Goal: Task Accomplishment & Management: Use online tool/utility

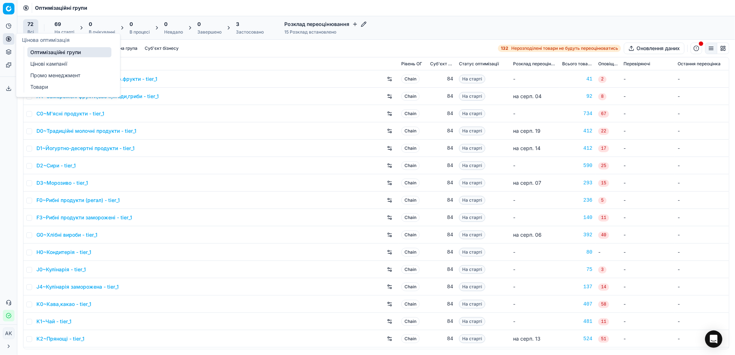
click at [46, 67] on link "Цінові кампанії" at bounding box center [69, 64] width 84 height 10
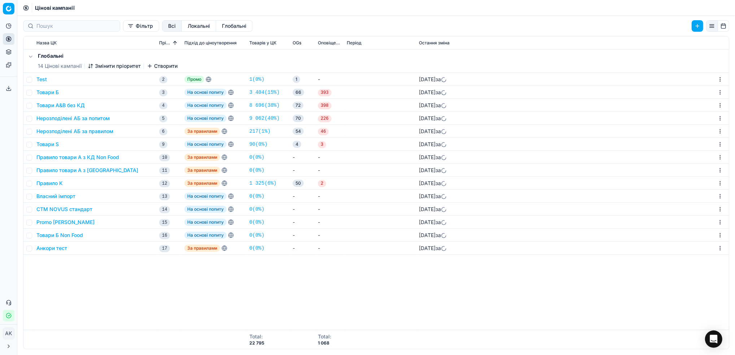
click at [63, 131] on button "Нерозподілені АБ за правилом" at bounding box center [74, 131] width 77 height 7
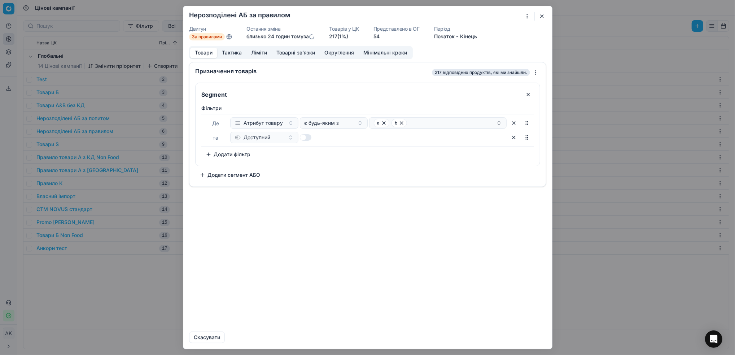
click at [283, 56] on button "Товарні зв'язки" at bounding box center [296, 53] width 48 height 10
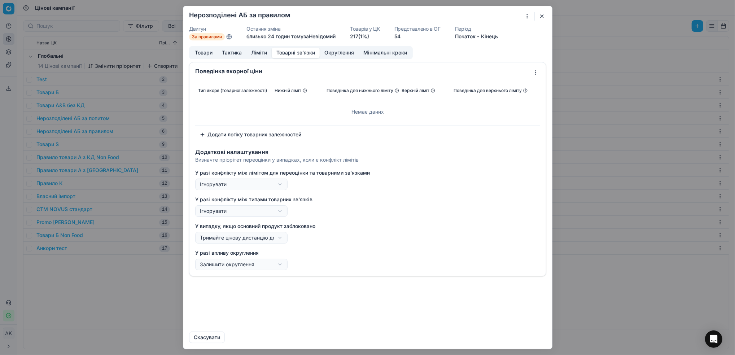
click at [257, 53] on button "Ліміти" at bounding box center [258, 53] width 25 height 10
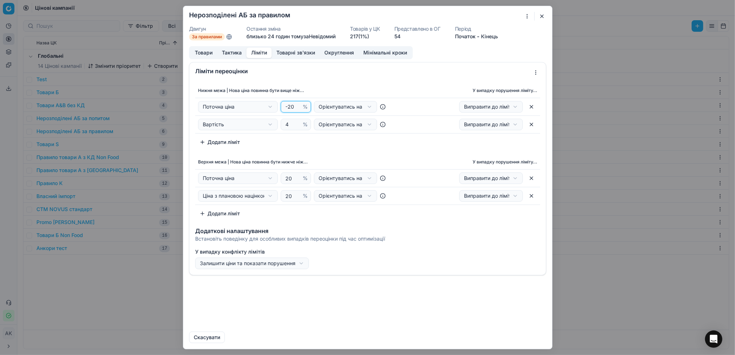
drag, startPoint x: 293, startPoint y: 106, endPoint x: 289, endPoint y: 106, distance: 4.3
click at [289, 106] on input "-20" at bounding box center [292, 106] width 17 height 11
type input "-5"
drag, startPoint x: 290, startPoint y: 178, endPoint x: 286, endPoint y: 178, distance: 4.3
click at [286, 178] on input "20" at bounding box center [292, 178] width 17 height 11
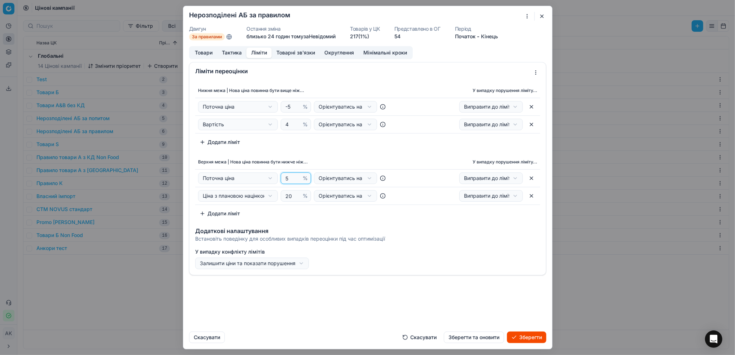
type input "5"
click at [521, 336] on button "Зберегти" at bounding box center [526, 337] width 39 height 12
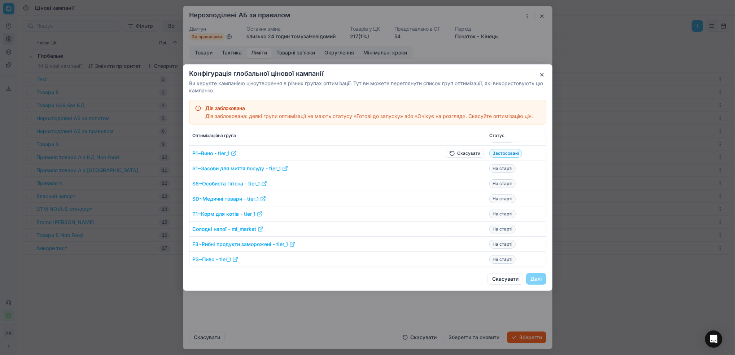
scroll to position [481, 0]
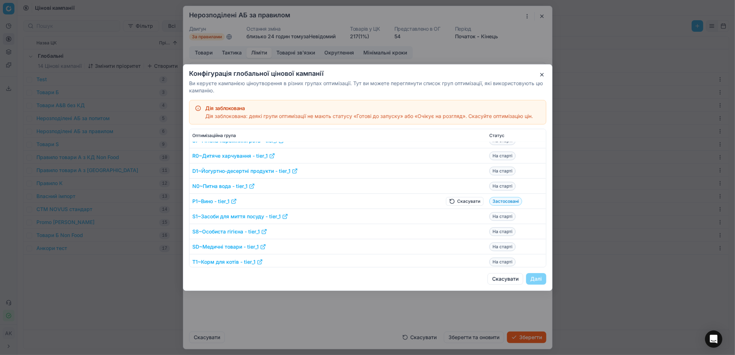
click at [463, 201] on button "Скасувати" at bounding box center [465, 201] width 38 height 9
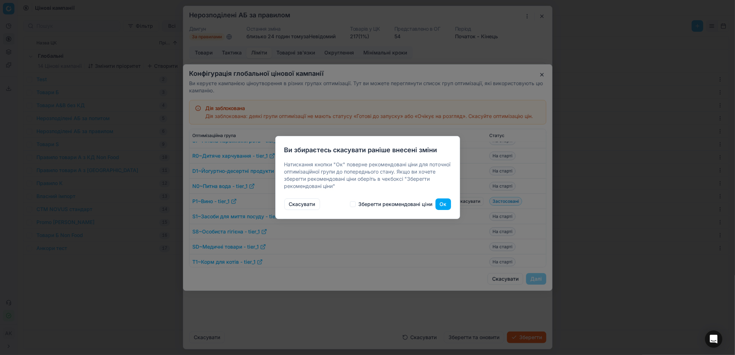
click at [357, 204] on label "Зберегти рекомендовані ціни" at bounding box center [391, 204] width 83 height 6
click at [356, 204] on input "Зберегти рекомендовані ціни" at bounding box center [353, 204] width 6 height 6
checkbox input "true"
click at [447, 203] on button "Ок" at bounding box center [443, 204] width 16 height 12
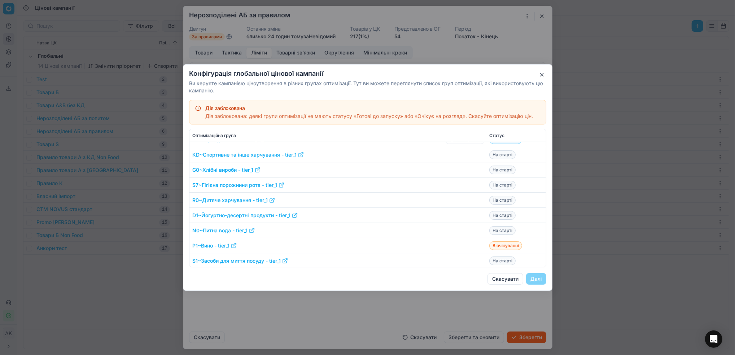
scroll to position [360, 0]
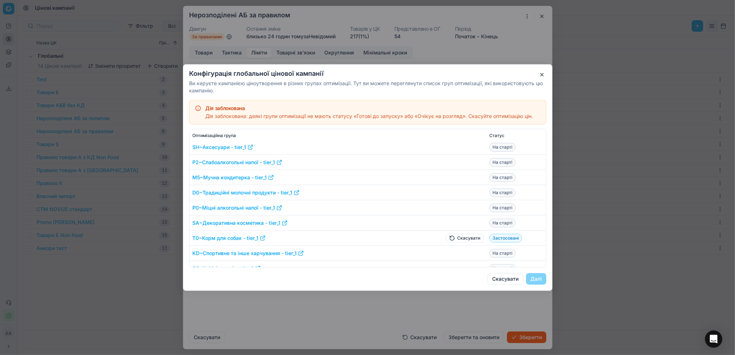
click at [456, 234] on button "Скасувати" at bounding box center [465, 238] width 38 height 9
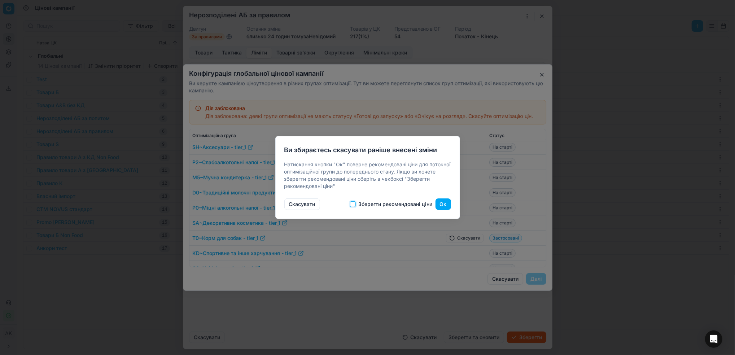
click at [352, 202] on input "Зберегти рекомендовані ціни" at bounding box center [353, 204] width 6 height 6
checkbox input "true"
click at [443, 205] on button "Ок" at bounding box center [443, 204] width 16 height 12
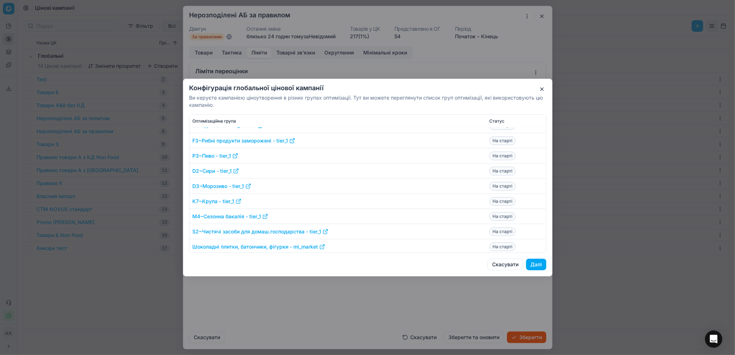
scroll to position [600, 0]
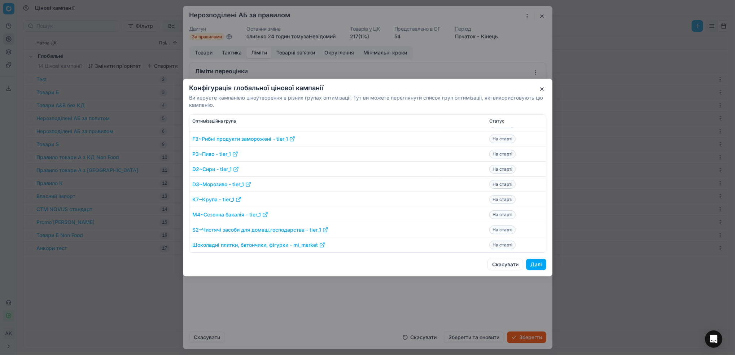
click at [540, 264] on button "Далі" at bounding box center [536, 265] width 20 height 12
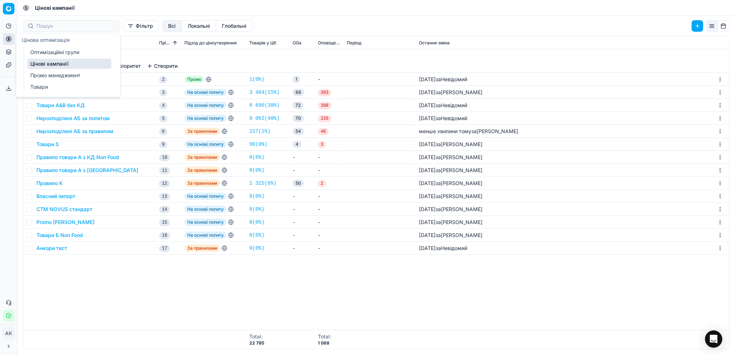
drag, startPoint x: 50, startPoint y: 52, endPoint x: 188, endPoint y: 67, distance: 139.3
click at [50, 52] on link "Оптимізаційні групи" at bounding box center [69, 52] width 84 height 10
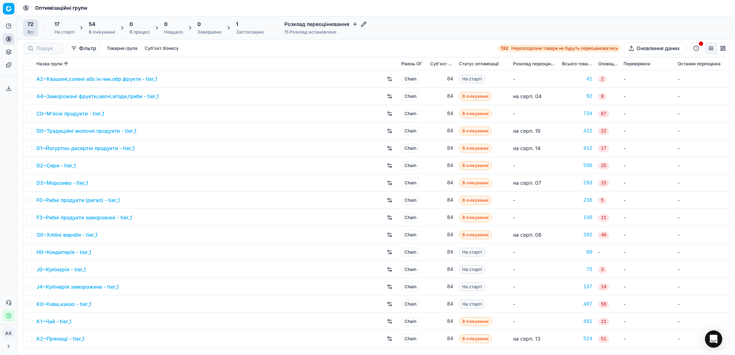
click at [252, 31] on div "Застосовано" at bounding box center [250, 32] width 28 height 6
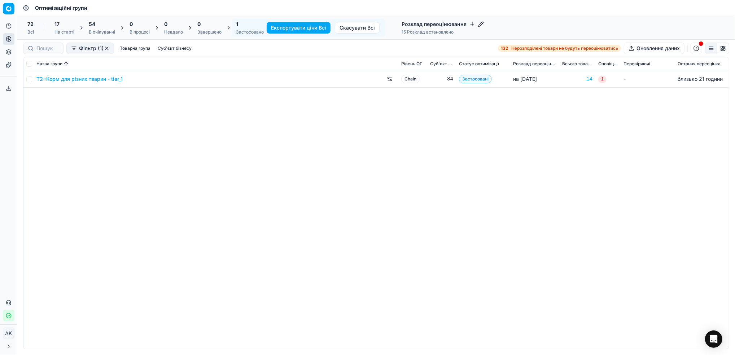
click at [98, 30] on div "В очікуванні" at bounding box center [102, 32] width 26 height 6
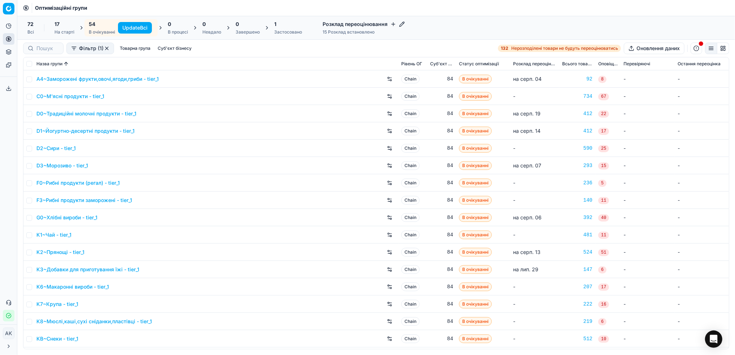
click at [136, 28] on button "Update Всі" at bounding box center [135, 28] width 34 height 12
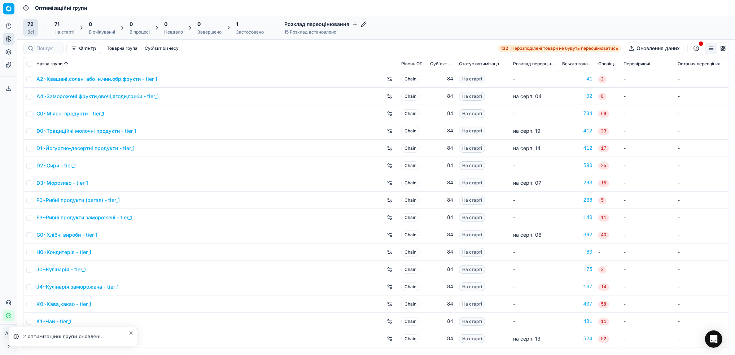
click at [131, 333] on icon "Close toast" at bounding box center [131, 333] width 6 height 6
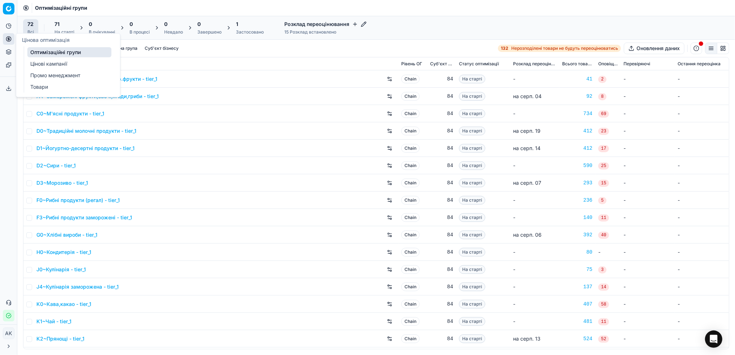
click at [49, 63] on link "Цінові кампанії" at bounding box center [69, 64] width 84 height 10
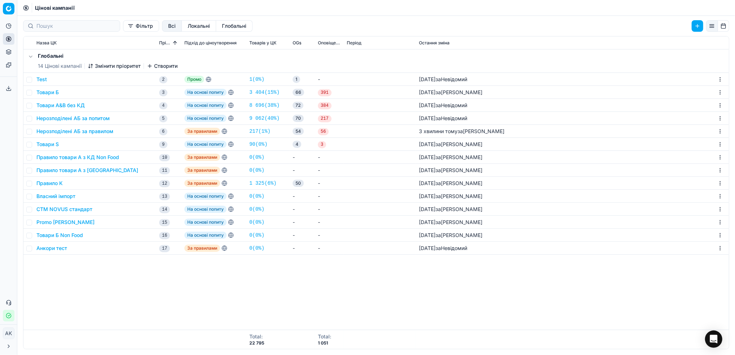
click at [45, 91] on button "Товари Б" at bounding box center [47, 92] width 22 height 7
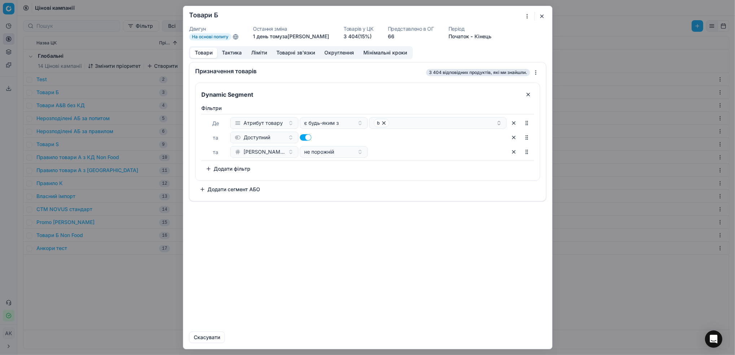
click at [541, 14] on button "button" at bounding box center [541, 16] width 9 height 9
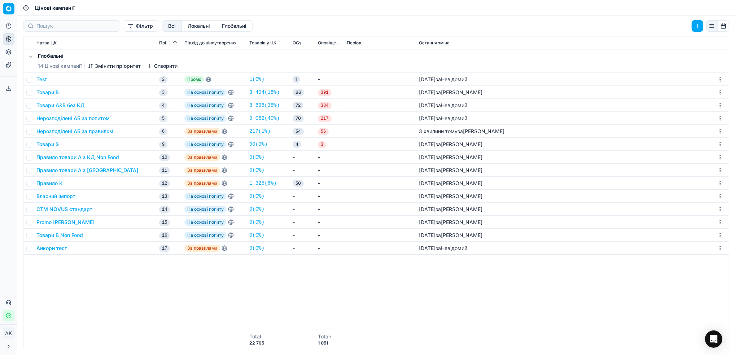
click at [44, 92] on button "Товари Б" at bounding box center [47, 92] width 22 height 7
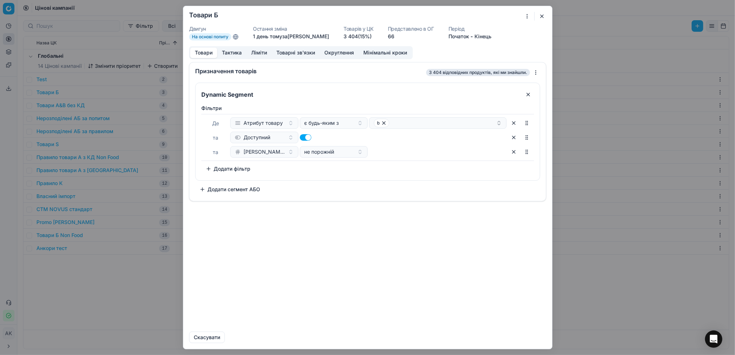
click at [215, 38] on span "На основі попиту" at bounding box center [210, 36] width 42 height 7
click at [542, 17] on button "button" at bounding box center [541, 16] width 9 height 9
